Goal: Task Accomplishment & Management: Complete application form

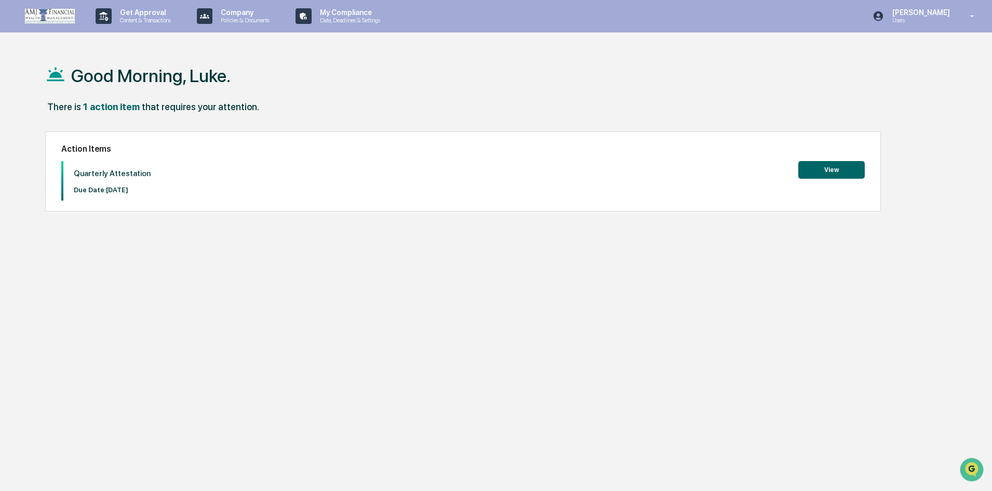
click at [836, 166] on button "View" at bounding box center [831, 170] width 66 height 18
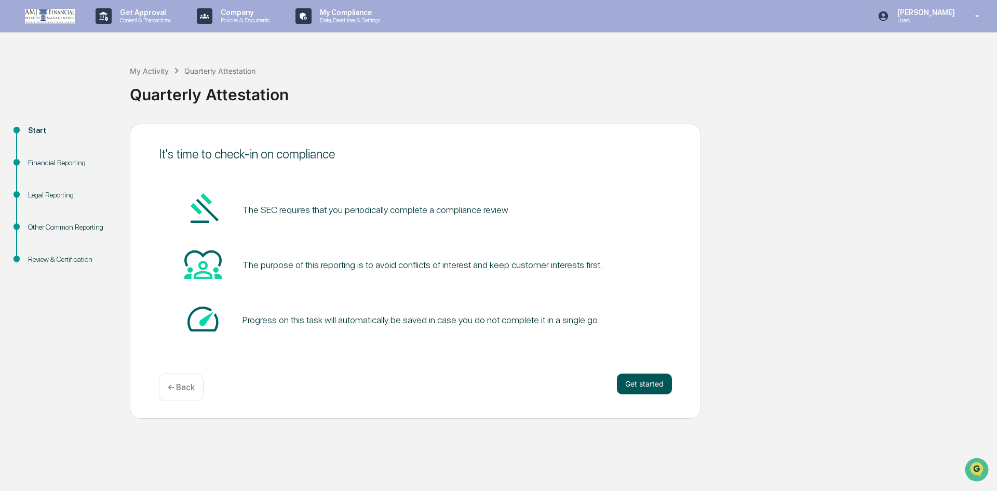
click at [638, 381] on button "Get started" at bounding box center [644, 383] width 55 height 21
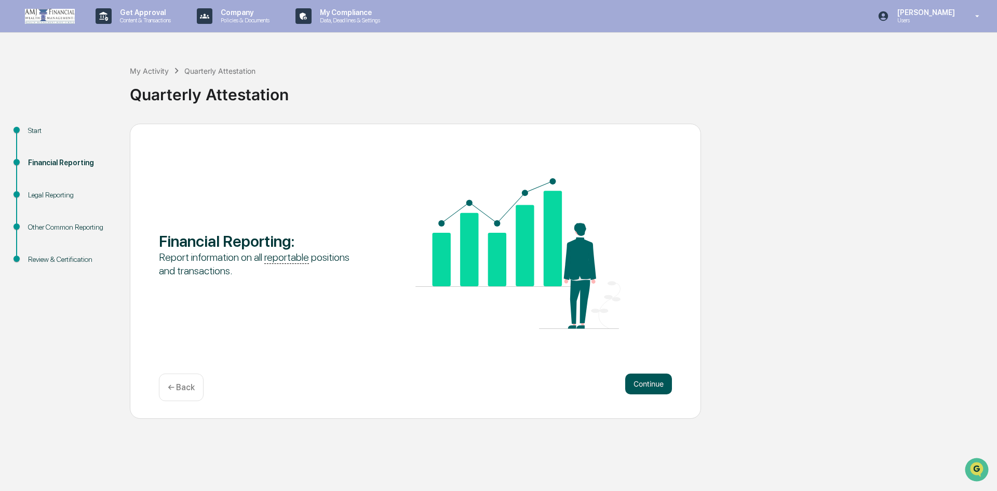
click at [640, 383] on button "Continue" at bounding box center [648, 383] width 47 height 21
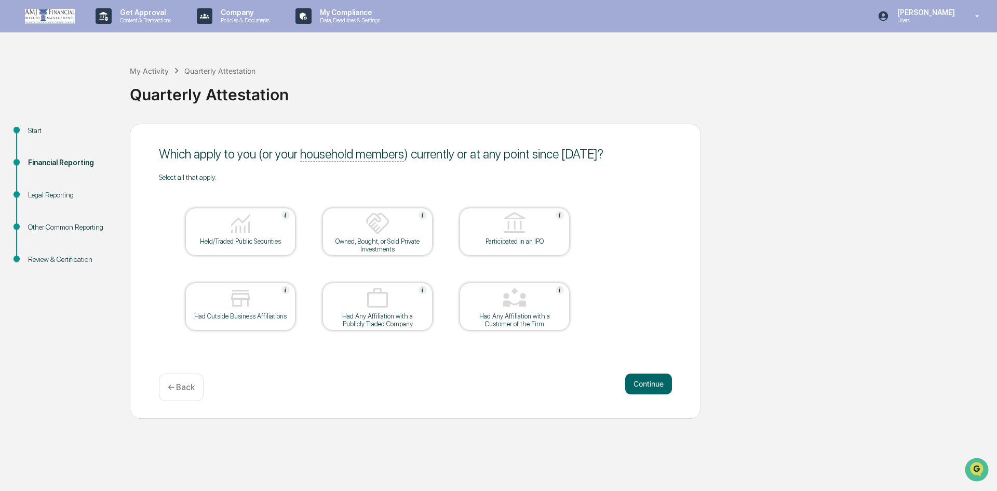
click at [248, 245] on div "Held/Traded Public Securities" at bounding box center [240, 241] width 93 height 8
click at [648, 379] on button "Continue" at bounding box center [648, 383] width 47 height 21
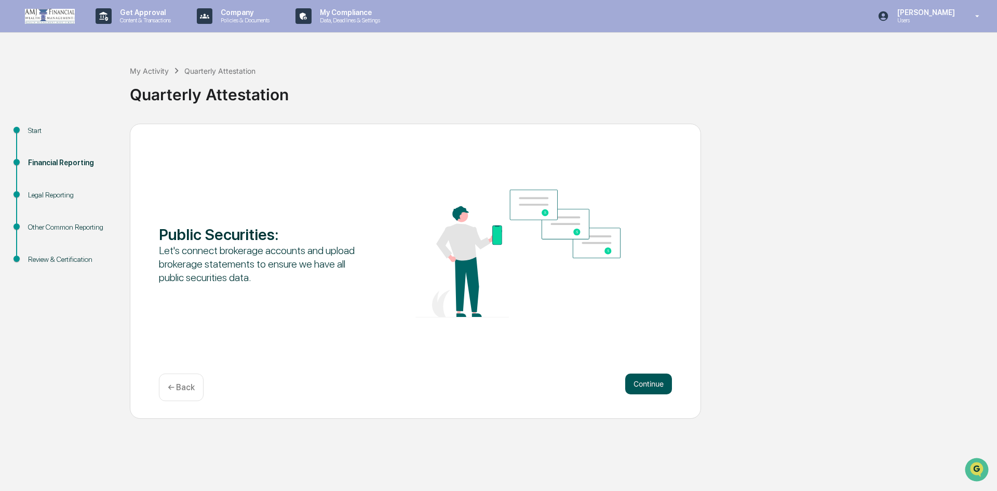
click at [657, 380] on button "Continue" at bounding box center [648, 383] width 47 height 21
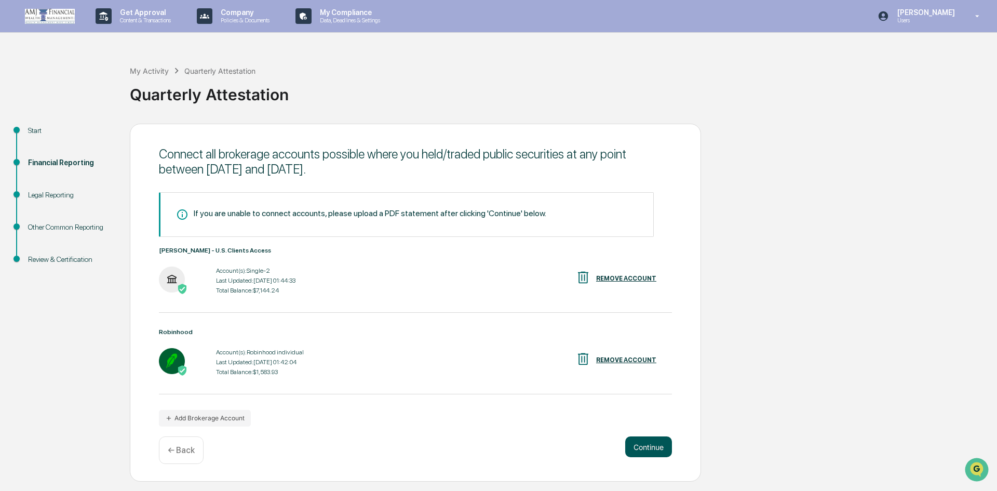
click at [642, 440] on button "Continue" at bounding box center [648, 446] width 47 height 21
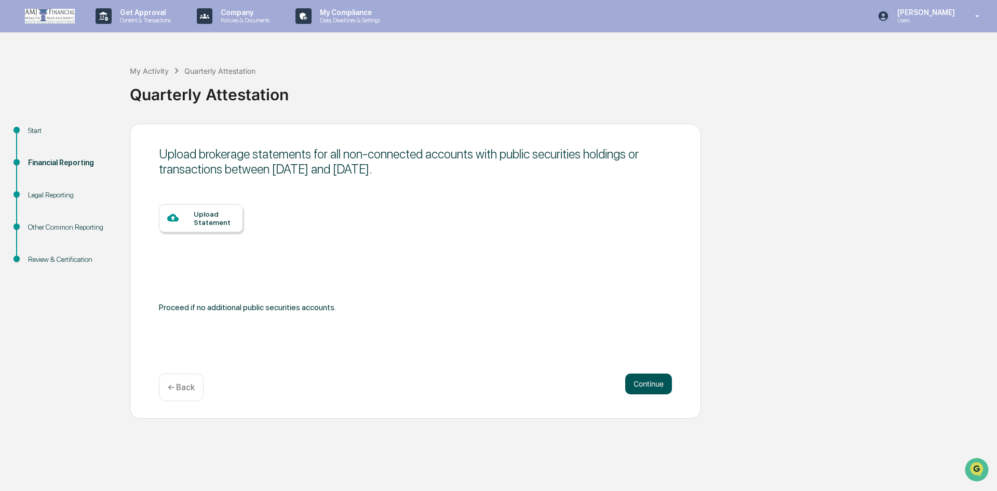
click at [649, 383] on button "Continue" at bounding box center [648, 383] width 47 height 21
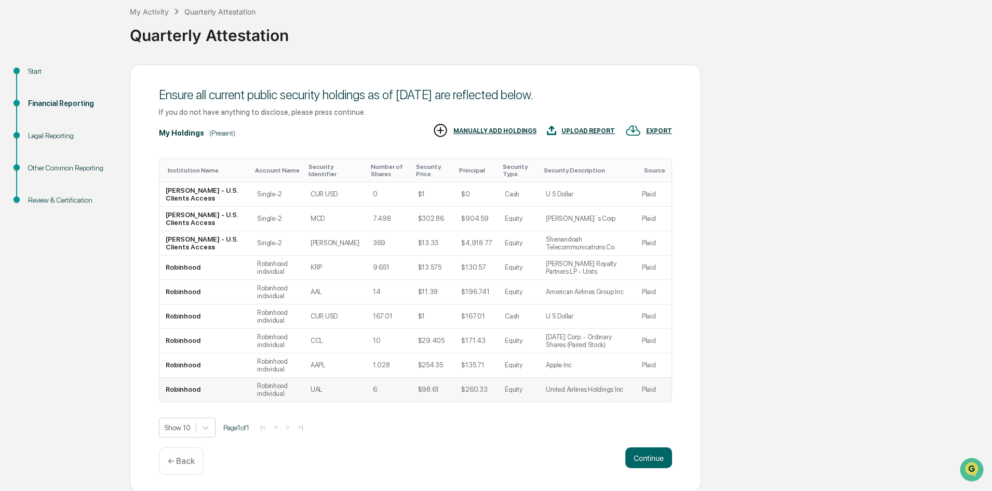
scroll to position [61, 0]
click at [644, 454] on button "Continue" at bounding box center [648, 456] width 47 height 21
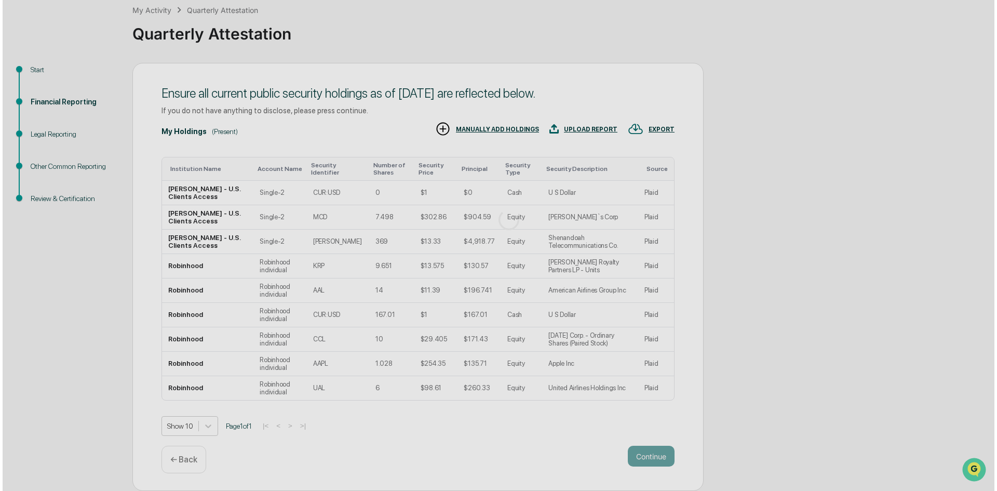
scroll to position [0, 0]
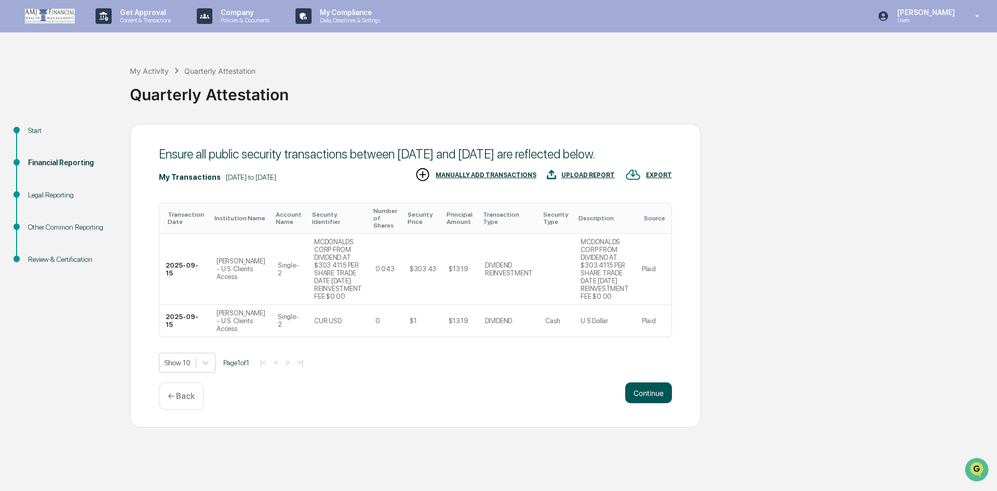
click at [650, 403] on button "Continue" at bounding box center [648, 392] width 47 height 21
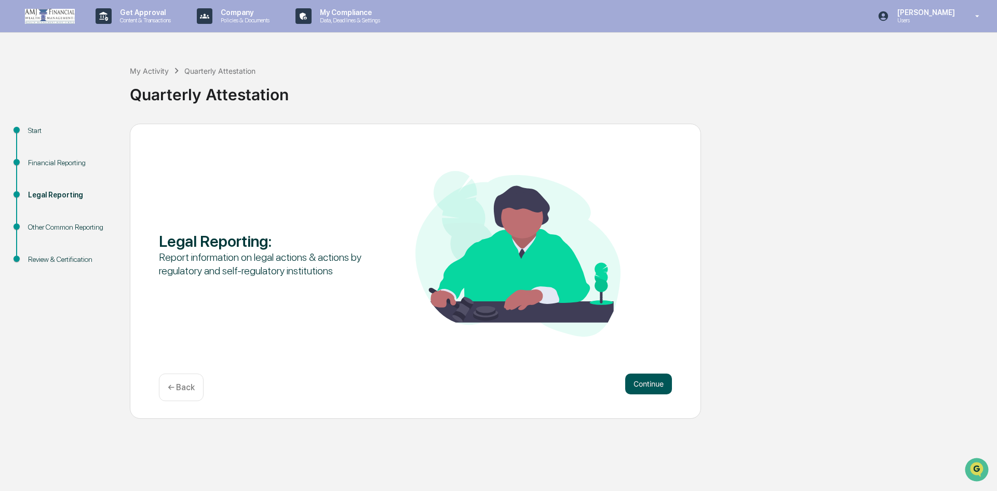
click at [639, 379] on button "Continue" at bounding box center [648, 383] width 47 height 21
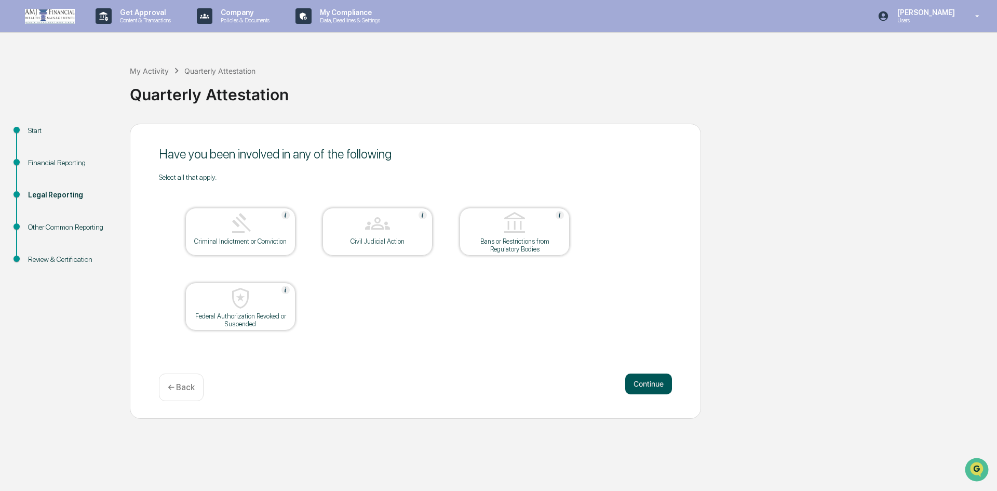
click at [645, 383] on button "Continue" at bounding box center [648, 383] width 47 height 21
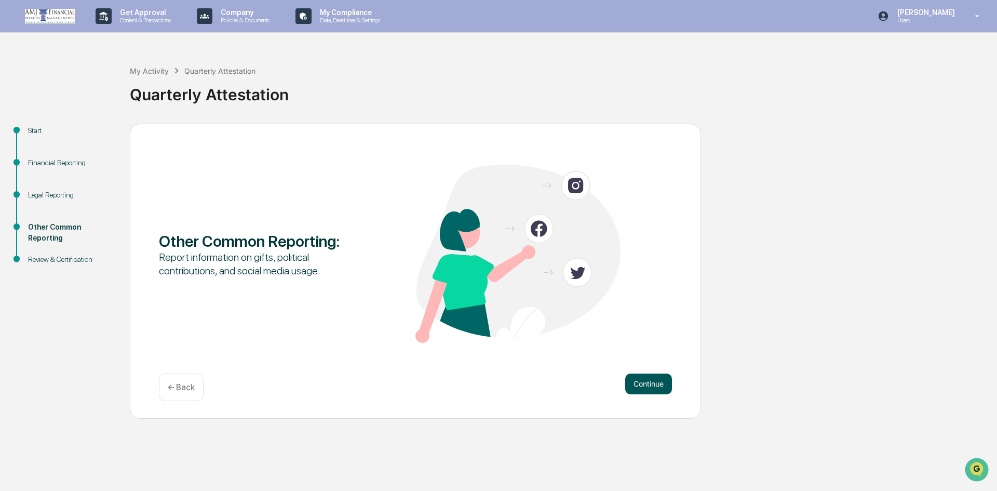
click at [652, 376] on button "Continue" at bounding box center [648, 383] width 47 height 21
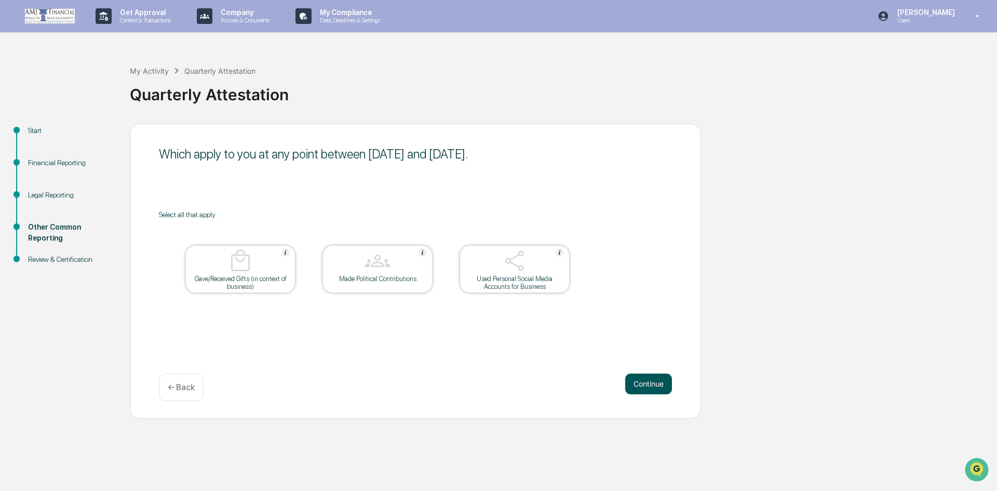
click at [641, 379] on button "Continue" at bounding box center [648, 383] width 47 height 21
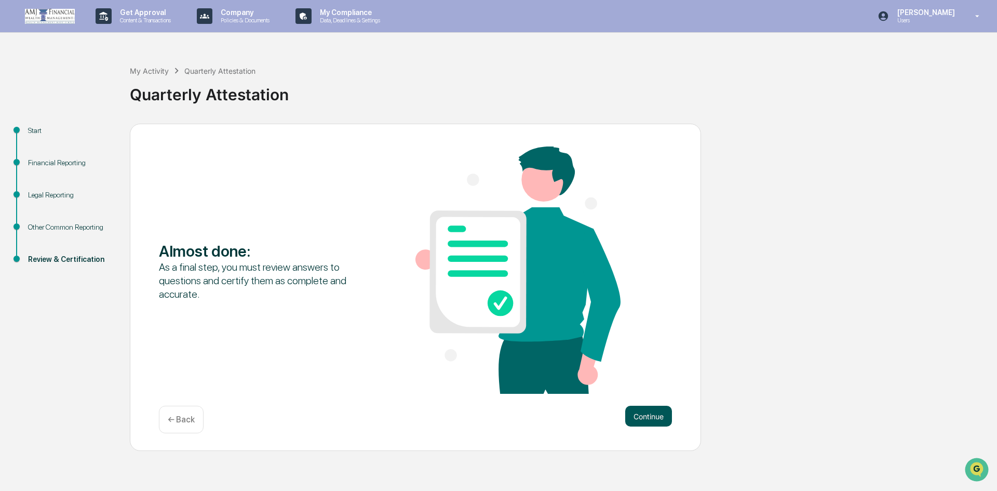
click at [648, 415] on button "Continue" at bounding box center [648, 416] width 47 height 21
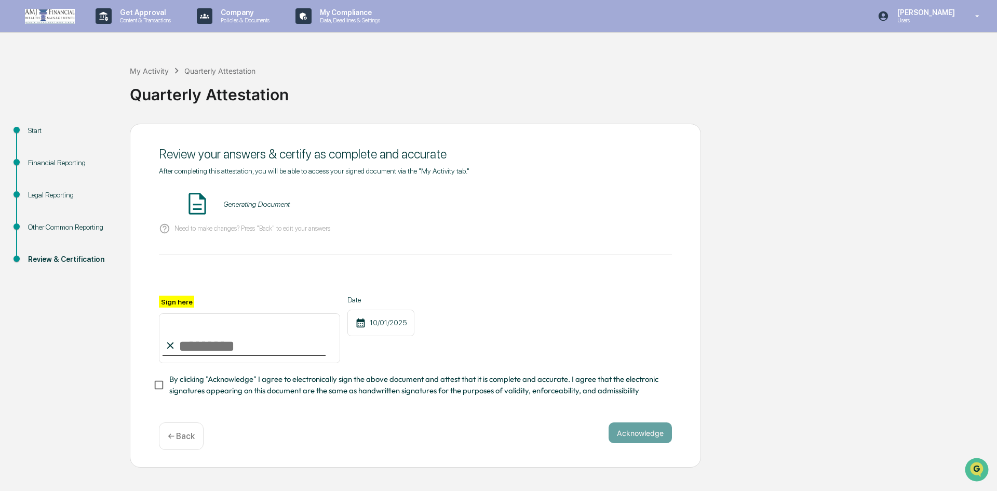
click at [191, 340] on input "Sign here" at bounding box center [249, 338] width 181 height 50
type input "**********"
click at [635, 433] on button "Acknowledge" at bounding box center [640, 432] width 63 height 21
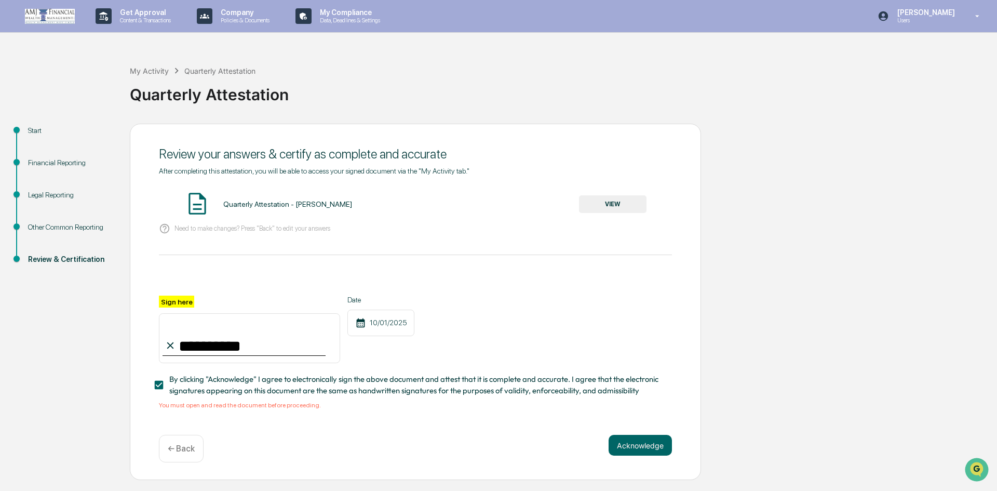
click at [592, 197] on button "VIEW" at bounding box center [613, 204] width 68 height 18
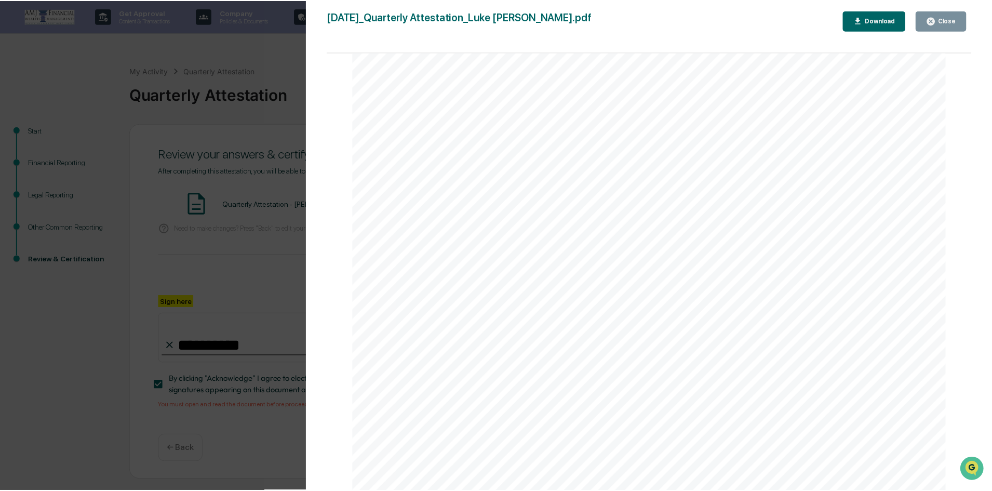
scroll to position [3937, 0]
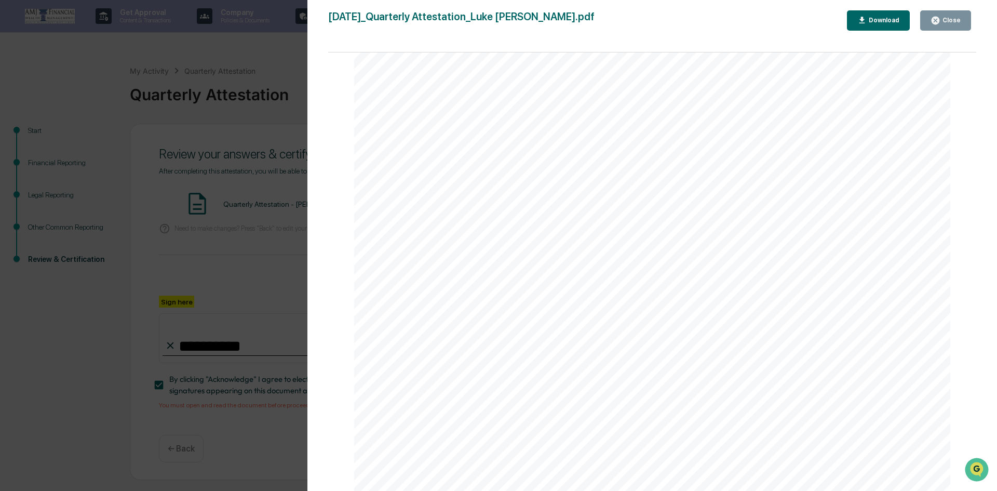
click at [952, 21] on div "Close" at bounding box center [950, 20] width 20 height 7
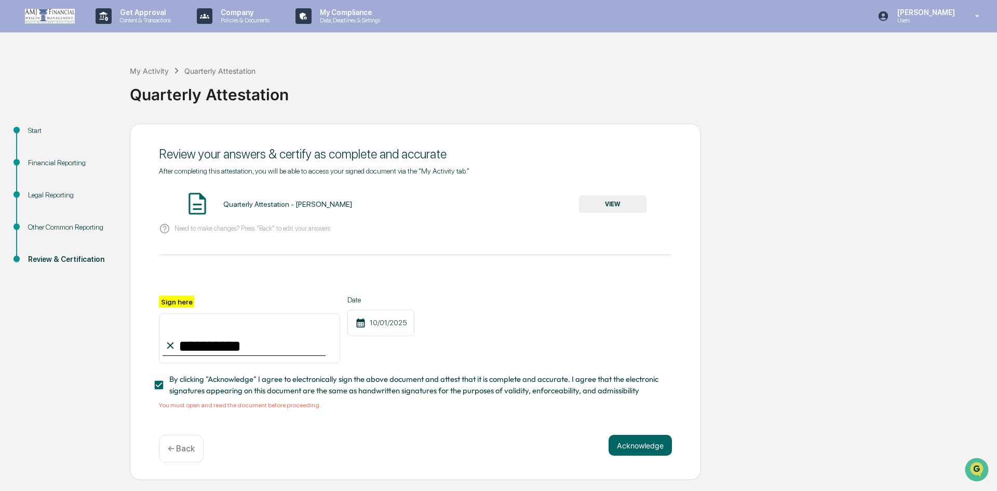
click at [515, 443] on div "Acknowledge ← Back" at bounding box center [415, 449] width 513 height 28
click at [645, 446] on button "Acknowledge" at bounding box center [640, 445] width 63 height 21
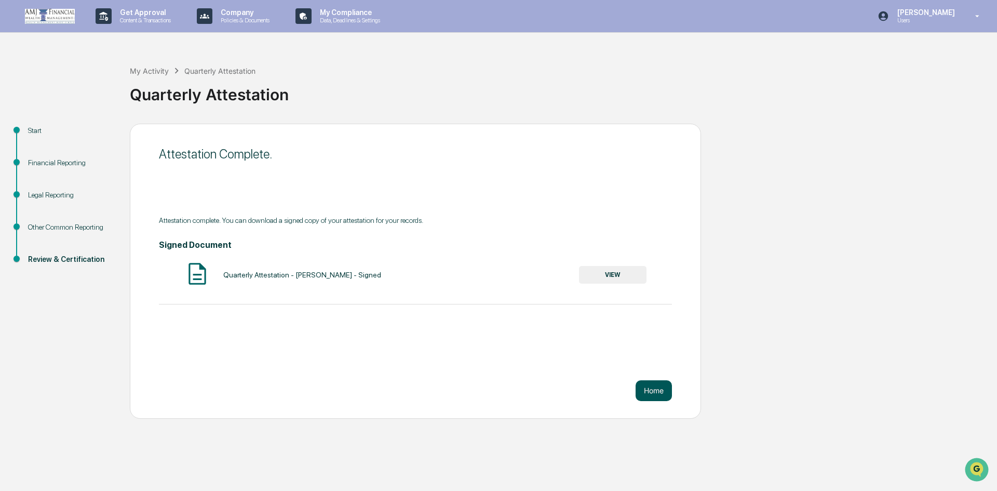
click at [650, 385] on button "Home" at bounding box center [654, 390] width 36 height 21
